Goal: Find specific page/section: Locate item on page

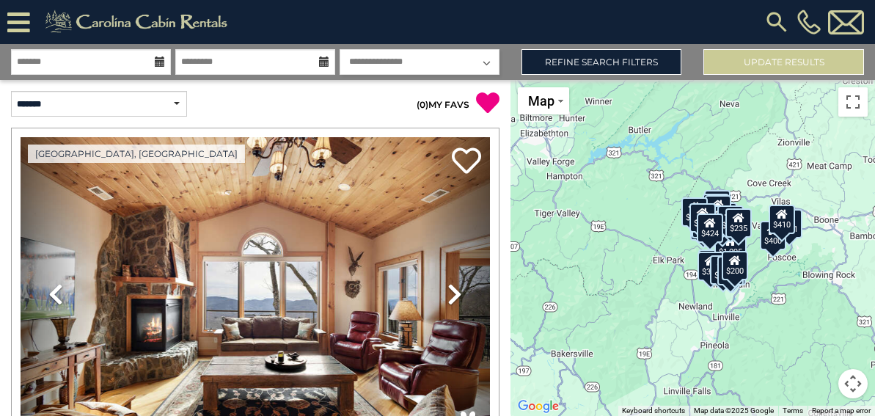
click at [854, 384] on button "Map camera controls" at bounding box center [852, 383] width 29 height 29
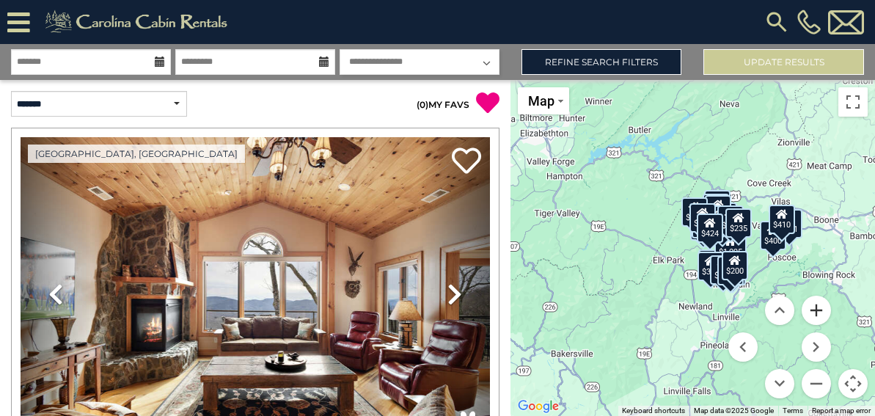
click at [821, 315] on button "Zoom in" at bounding box center [816, 310] width 29 height 29
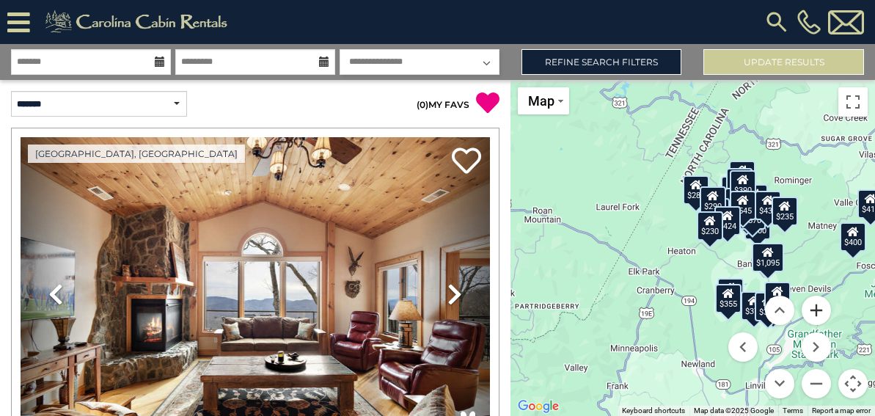
click at [821, 315] on button "Zoom in" at bounding box center [816, 310] width 29 height 29
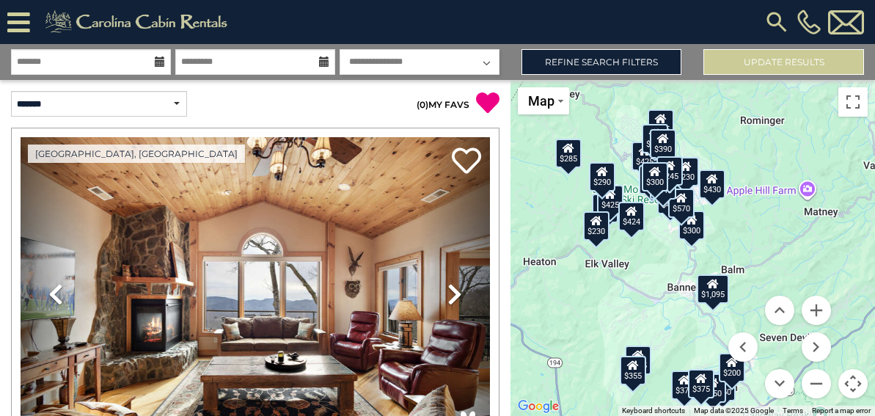
drag, startPoint x: 769, startPoint y: 277, endPoint x: 634, endPoint y: 285, distance: 135.2
click at [634, 285] on div "$300 $395 $535 $225 $425 $350 $325 $460 $1,095 $310 $230 $395 $355 $375 $350 $6…" at bounding box center [693, 248] width 365 height 336
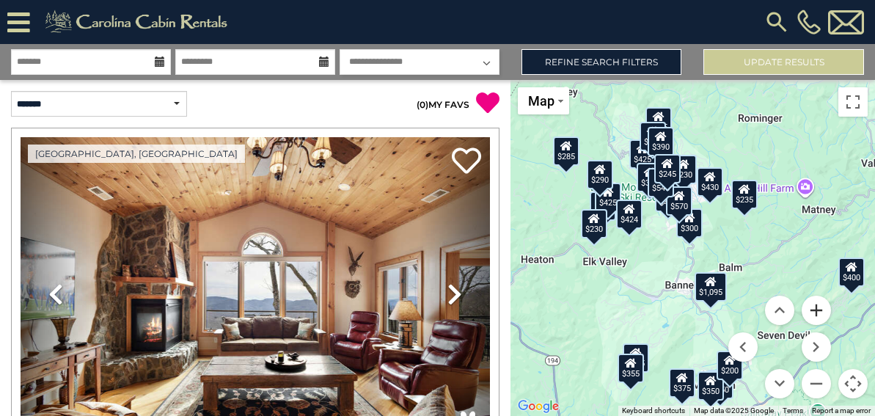
click at [819, 311] on button "Zoom in" at bounding box center [816, 310] width 29 height 29
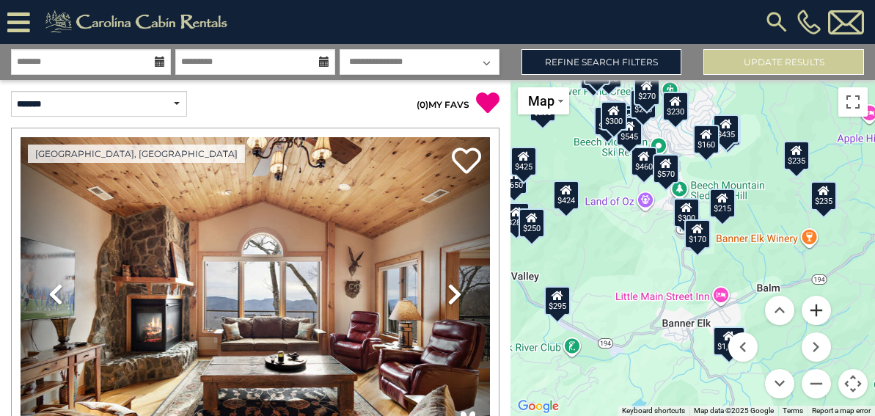
click at [819, 311] on button "Zoom in" at bounding box center [816, 310] width 29 height 29
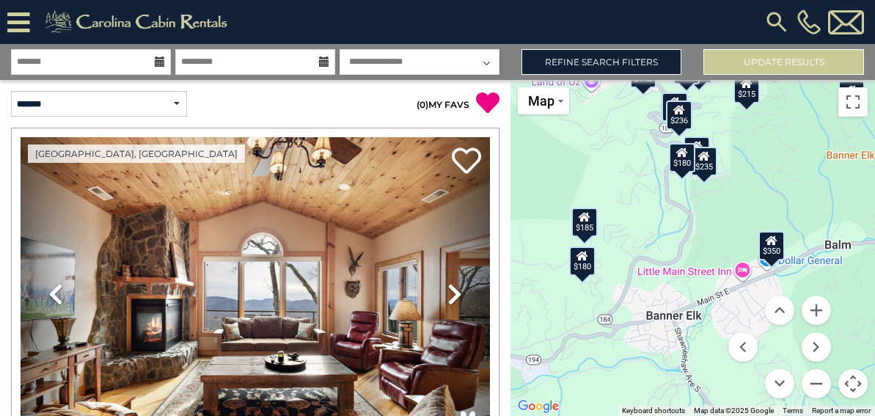
drag, startPoint x: 709, startPoint y: 344, endPoint x: 701, endPoint y: 258, distance: 86.2
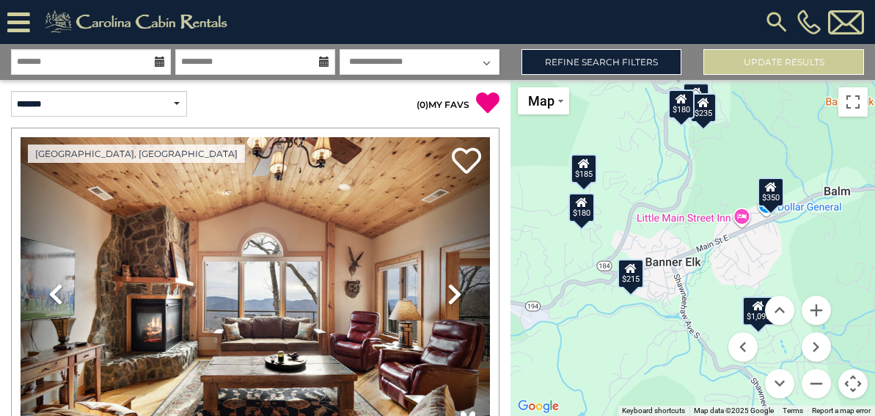
drag, startPoint x: 697, startPoint y: 384, endPoint x: 698, endPoint y: 325, distance: 59.4
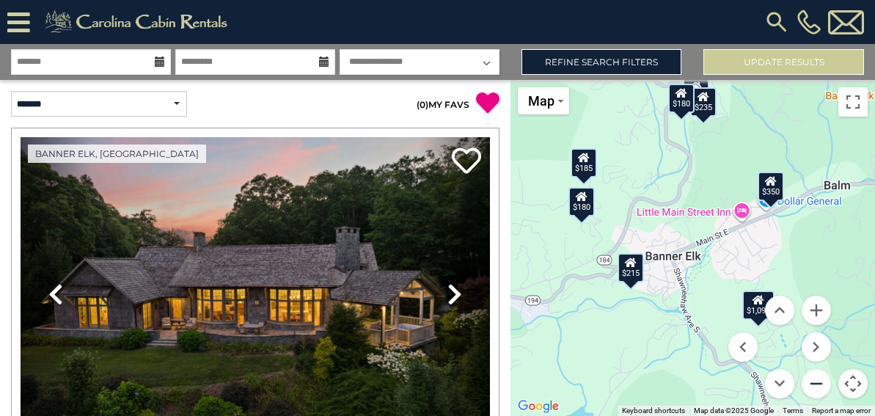
click at [816, 380] on button "Zoom out" at bounding box center [816, 383] width 29 height 29
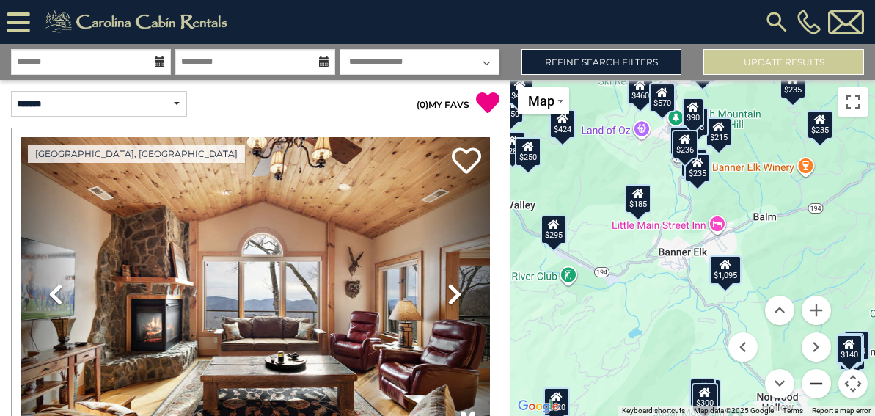
click at [816, 379] on button "Zoom out" at bounding box center [816, 383] width 29 height 29
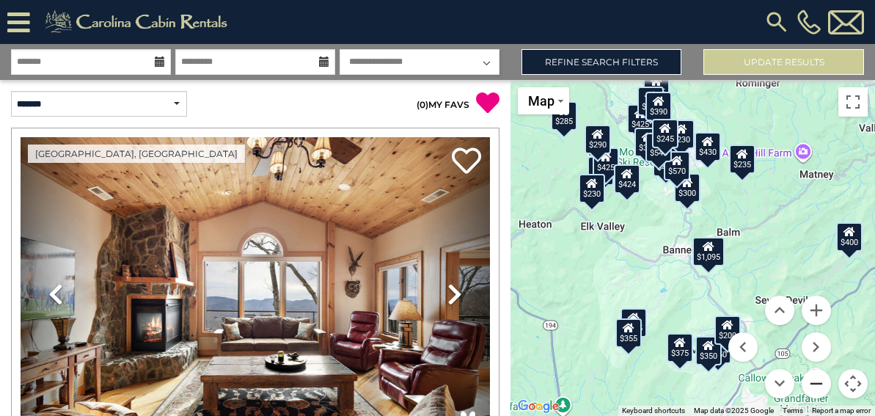
click at [816, 378] on button "Zoom out" at bounding box center [816, 383] width 29 height 29
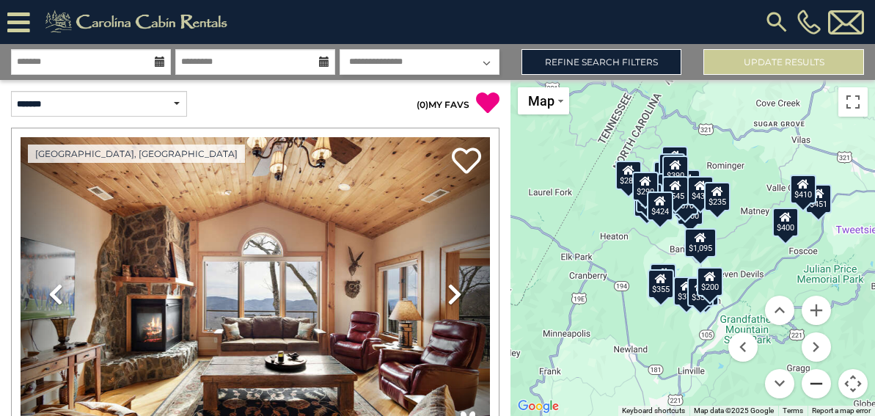
click at [821, 381] on button "Zoom out" at bounding box center [816, 383] width 29 height 29
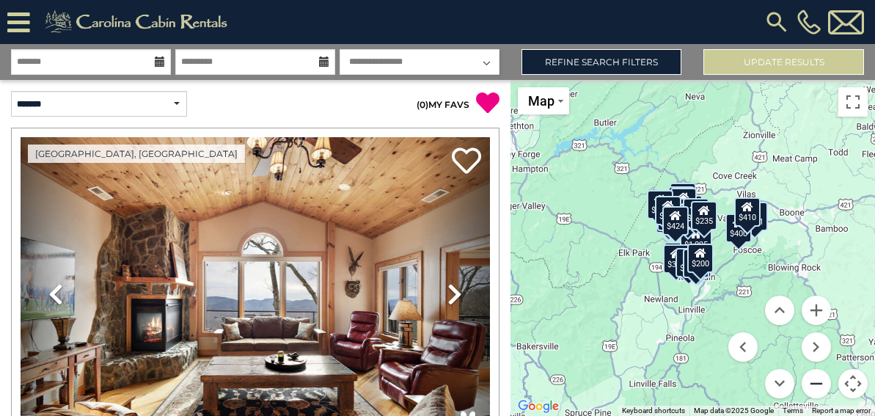
click at [822, 383] on button "Zoom out" at bounding box center [816, 383] width 29 height 29
